Goal: Information Seeking & Learning: Learn about a topic

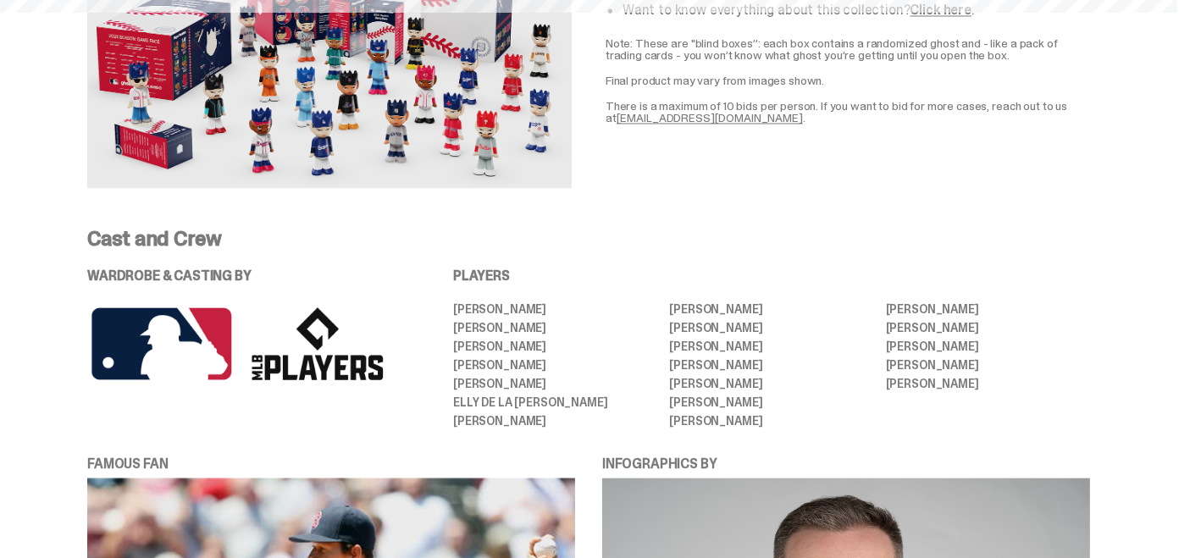
scroll to position [3232, 0]
drag, startPoint x: 462, startPoint y: 281, endPoint x: 1049, endPoint y: 365, distance: 593.1
click at [1049, 365] on ul "[PERSON_NAME] [PERSON_NAME] [PERSON_NAME] [PERSON_NAME] [PERSON_NAME] [PERSON_N…" at bounding box center [771, 366] width 637 height 124
copy ul "[PERSON_NAME] [PERSON_NAME] [PERSON_NAME] [PERSON_NAME] [PERSON_NAME] [PERSON_N…"
click at [815, 390] on ul "[PERSON_NAME] [PERSON_NAME] [PERSON_NAME] [PERSON_NAME] [PERSON_NAME] [PERSON_N…" at bounding box center [771, 366] width 637 height 124
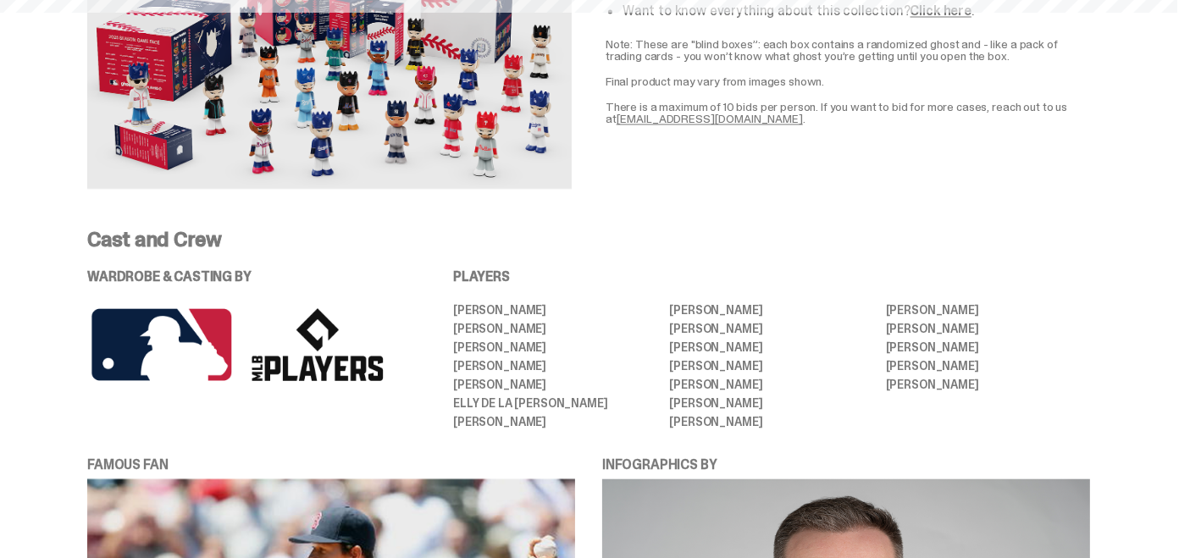
drag, startPoint x: 461, startPoint y: 287, endPoint x: 1040, endPoint y: 369, distance: 584.4
click at [1040, 369] on ul "[PERSON_NAME] [PERSON_NAME] [PERSON_NAME] [PERSON_NAME] [PERSON_NAME] [PERSON_N…" at bounding box center [771, 366] width 637 height 124
copy ul "[PERSON_NAME] [PERSON_NAME] [PERSON_NAME] [PERSON_NAME] [PERSON_NAME] [PERSON_N…"
click at [673, 230] on p "Cast and Crew" at bounding box center [588, 240] width 1003 height 20
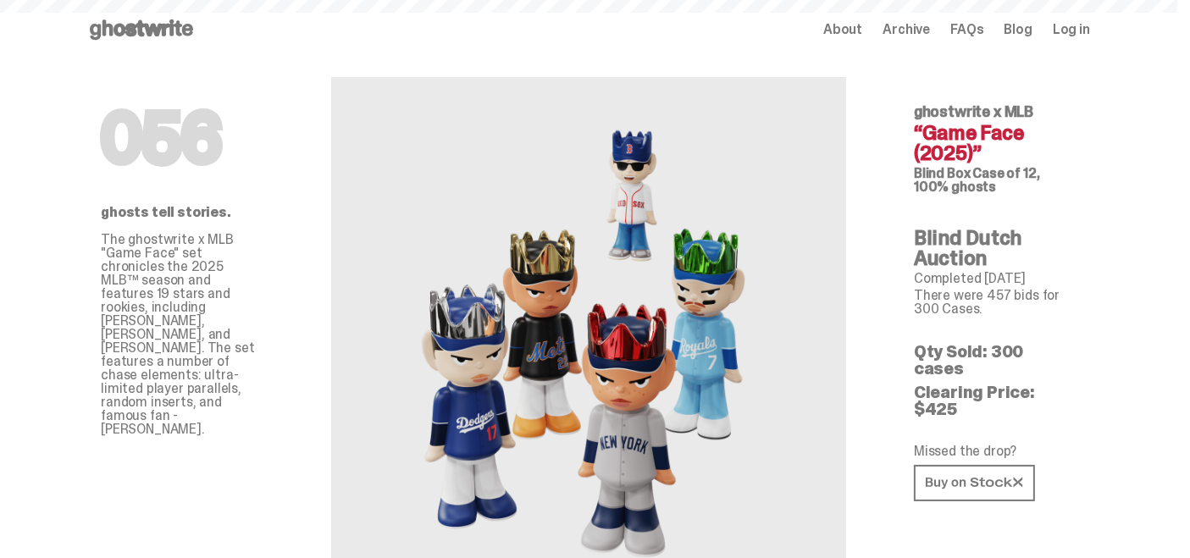
scroll to position [0, 0]
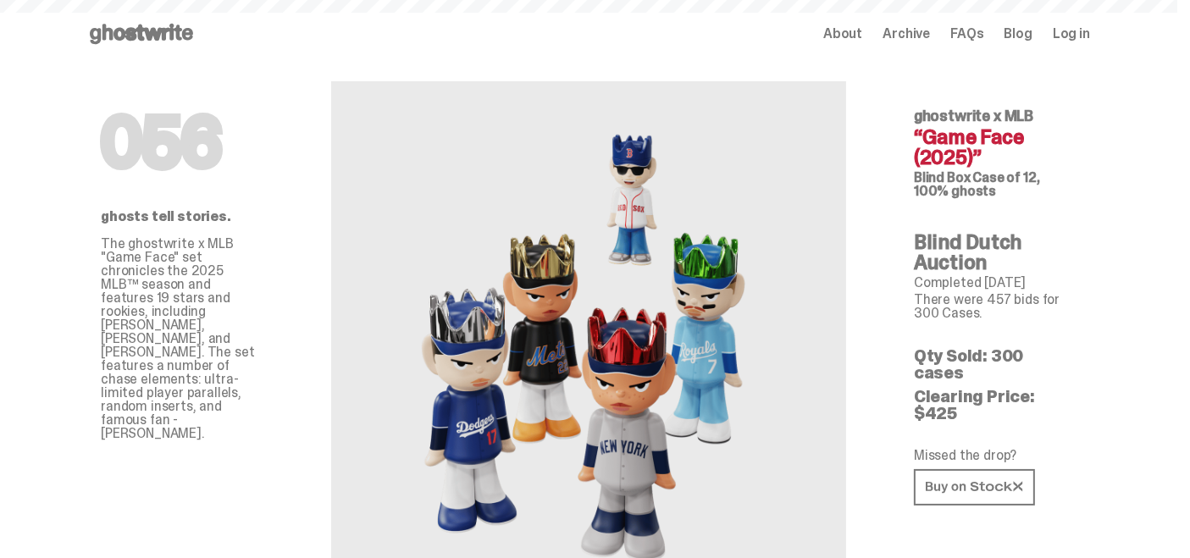
click at [161, 31] on use at bounding box center [141, 34] width 103 height 20
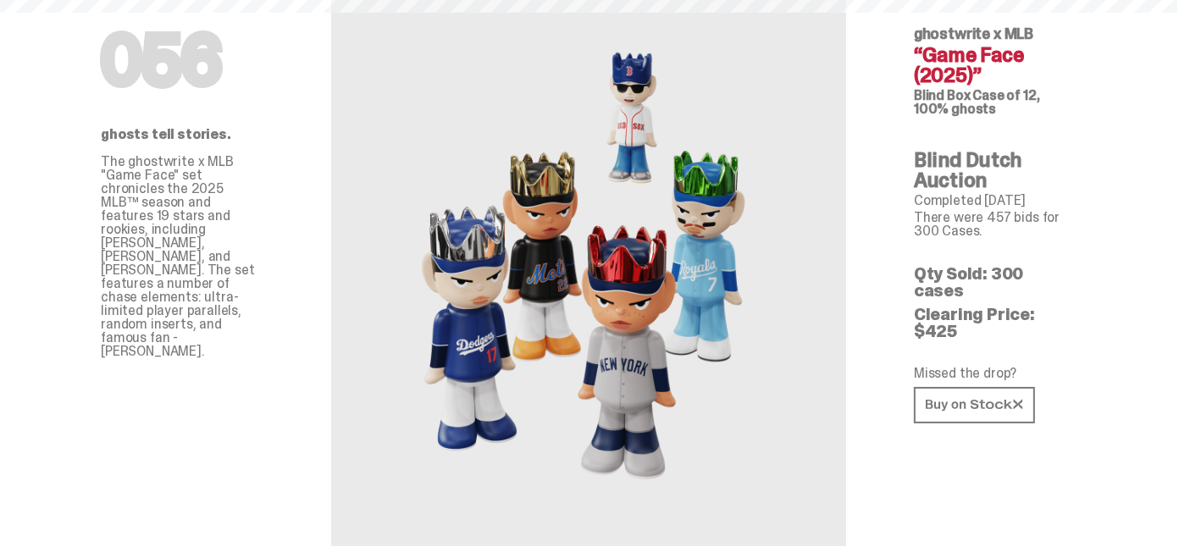
scroll to position [84, 0]
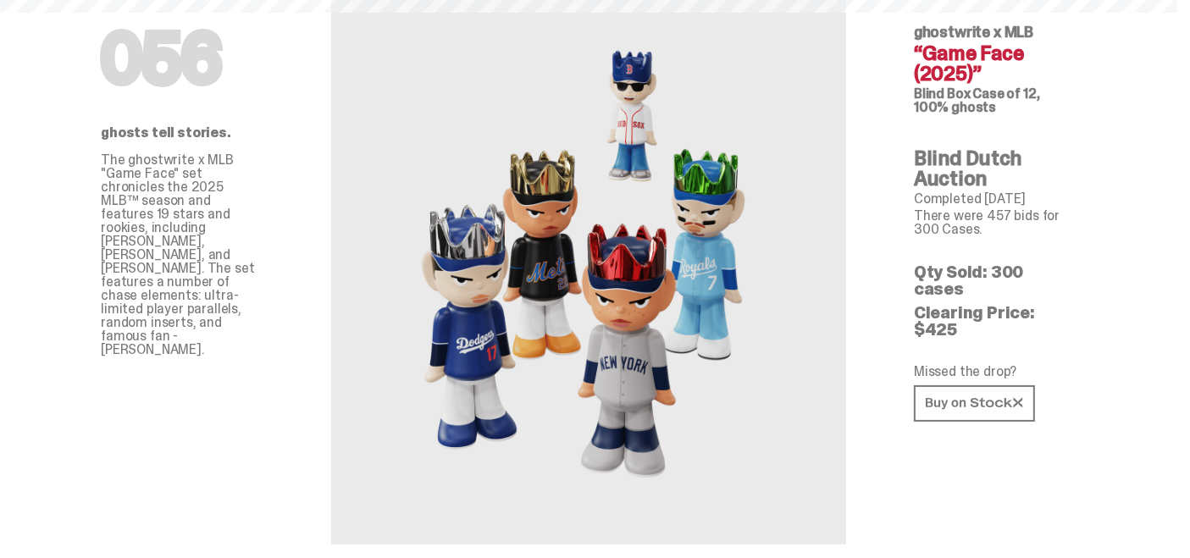
click at [151, 363] on div "056 ghosts tell stories. The ghostwrite x MLB "Game Face" set chronicles the 20…" at bounding box center [182, 264] width 244 height 561
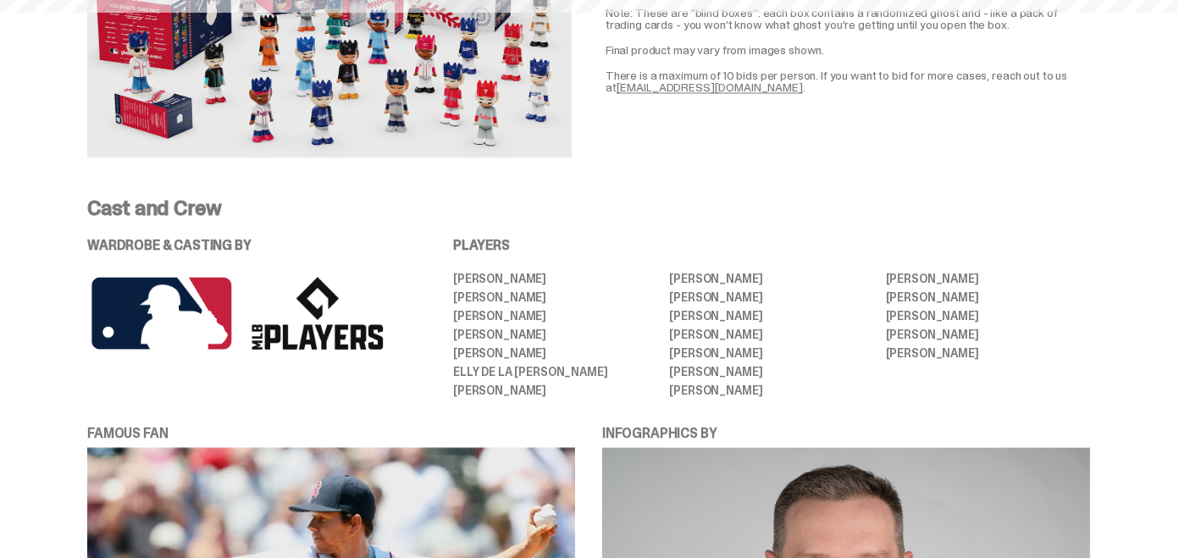
scroll to position [3260, 0]
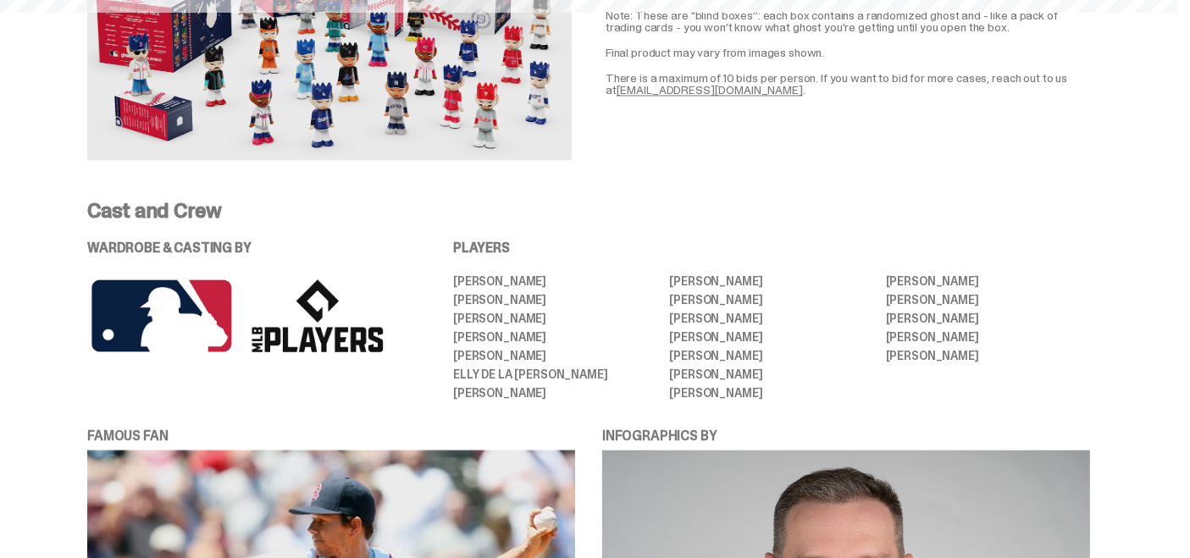
drag, startPoint x: 462, startPoint y: 258, endPoint x: 654, endPoint y: 291, distance: 195.2
click at [654, 291] on ul "[PERSON_NAME] [PERSON_NAME] [PERSON_NAME] [PERSON_NAME] [PERSON_NAME] [PERSON_N…" at bounding box center [771, 337] width 637 height 124
drag, startPoint x: 462, startPoint y: 224, endPoint x: 1040, endPoint y: 369, distance: 596.6
click at [1040, 369] on div "PLAYERS [PERSON_NAME] [PERSON_NAME] [PERSON_NAME] [PERSON_NAME] [PERSON_NAME] […" at bounding box center [771, 320] width 637 height 158
copy div "PLAYERS [PERSON_NAME] [PERSON_NAME] [PERSON_NAME] [PERSON_NAME] [PERSON_NAME] […"
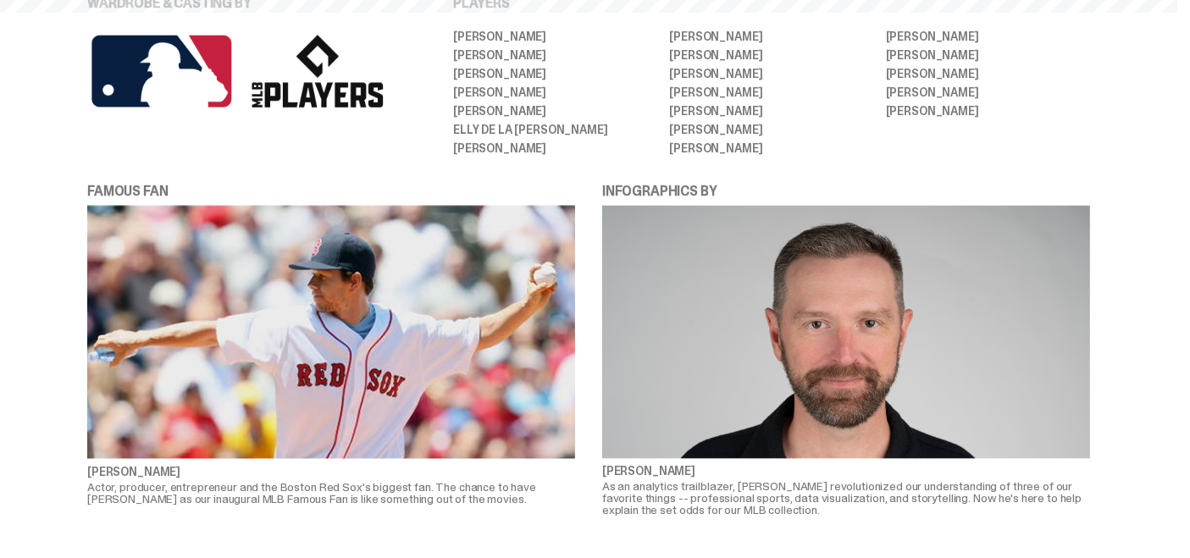
scroll to position [3505, 0]
click at [563, 320] on img at bounding box center [331, 331] width 488 height 253
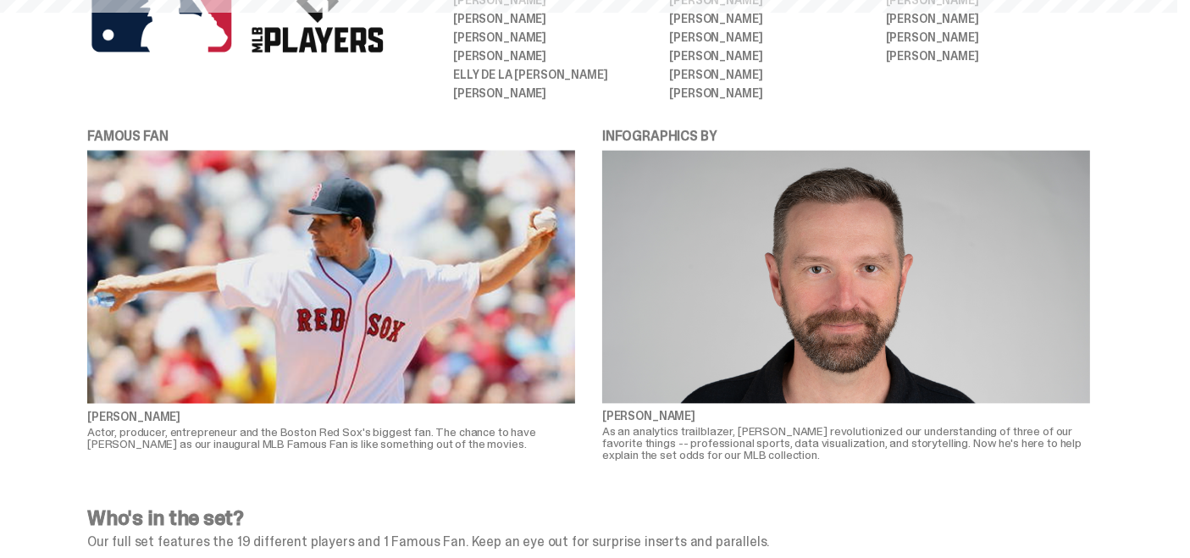
scroll to position [3561, 0]
click at [591, 295] on div "FAMOUS FAN [PERSON_NAME] Actor, producer, entrepreneur and the Boston Red Sox's…" at bounding box center [589, 292] width 1085 height 334
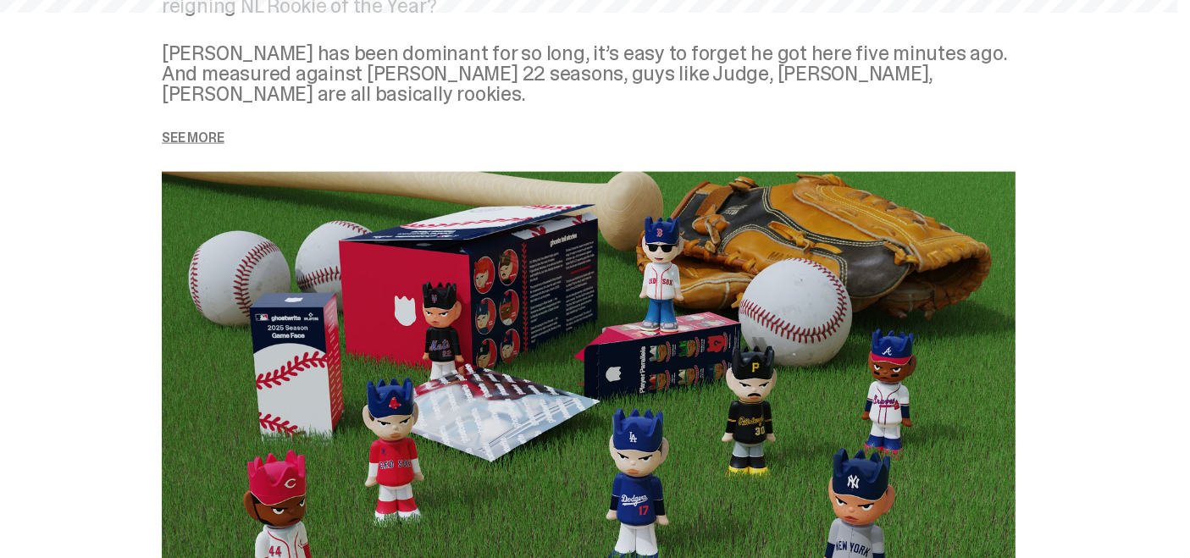
scroll to position [2291, 0]
